Goal: Communication & Community: Participate in discussion

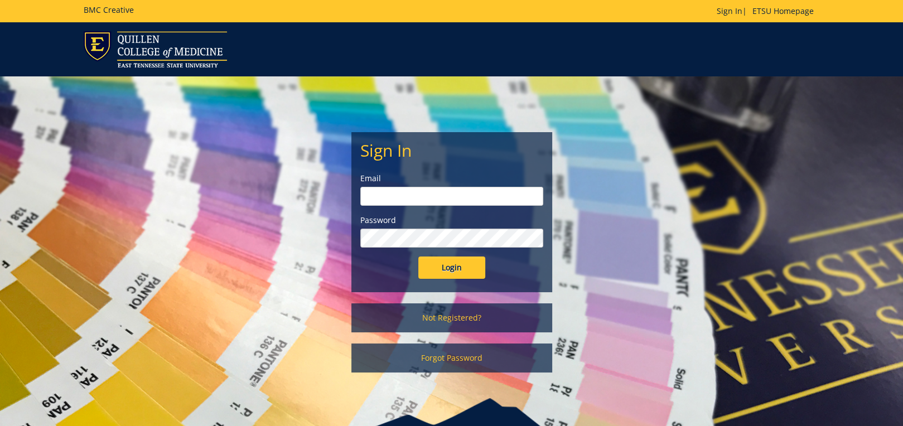
type input "[EMAIL_ADDRESS][DOMAIN_NAME]"
click at [447, 270] on input "Login" at bounding box center [451, 267] width 67 height 22
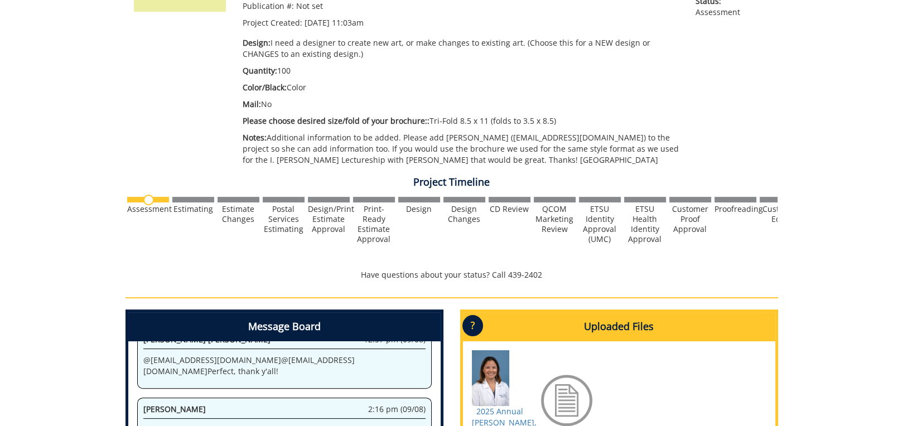
scroll to position [390, 0]
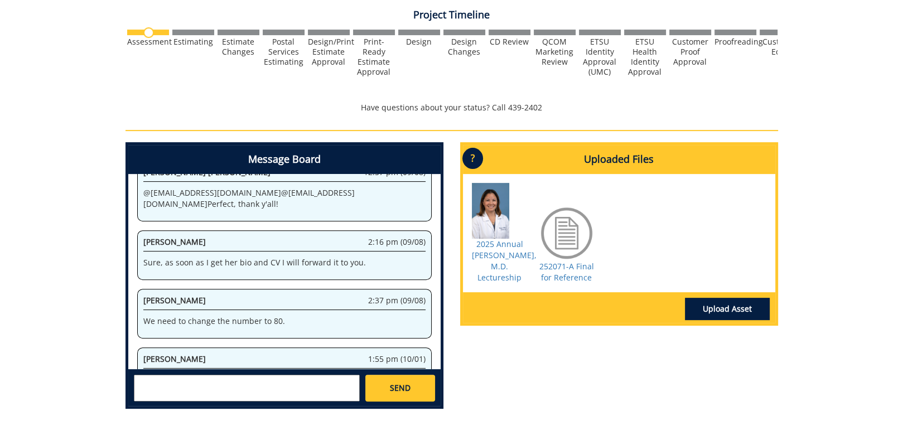
click at [173, 386] on textarea at bounding box center [247, 388] width 226 height 27
type textarea "I will. I'm still waiting for the speaker to send me her bio."
click at [446, 386] on div "Message Board System 11:03 am (08/22) Welcome to the Project Messenger. All mes…" at bounding box center [284, 279] width 335 height 275
click at [420, 391] on link "SEND" at bounding box center [399, 388] width 69 height 27
